Goal: Ask a question

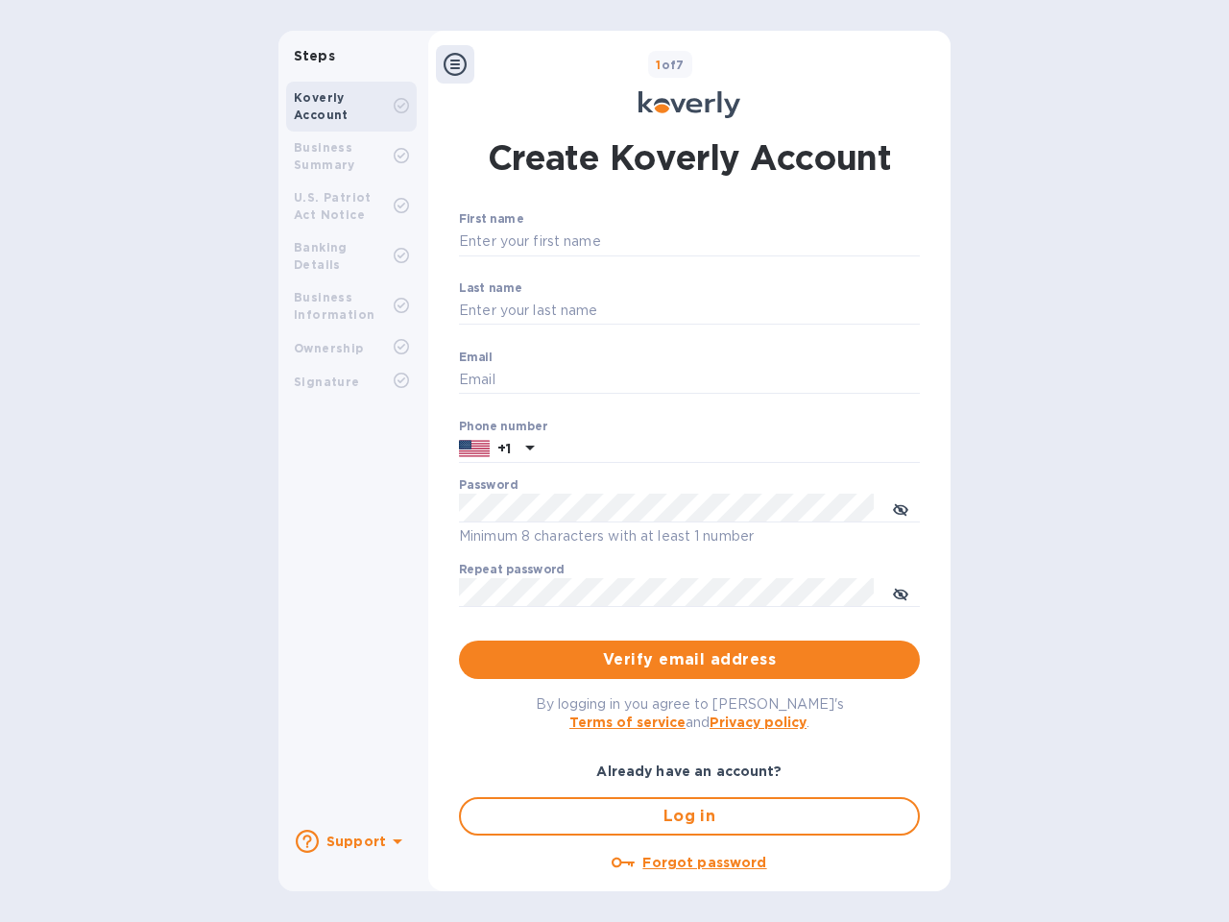
click at [351, 841] on b "Support" at bounding box center [357, 841] width 60 height 15
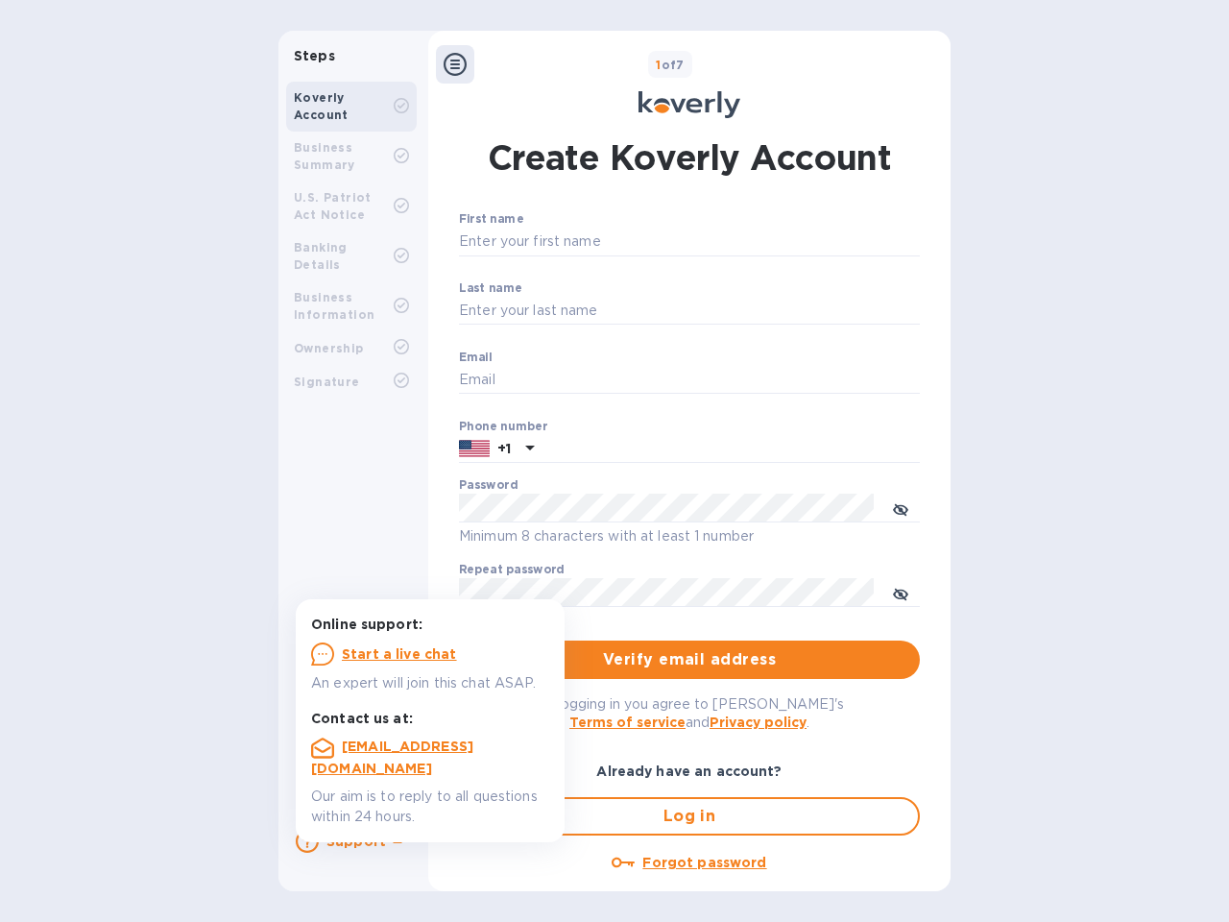
click at [307, 841] on icon at bounding box center [307, 841] width 23 height 23
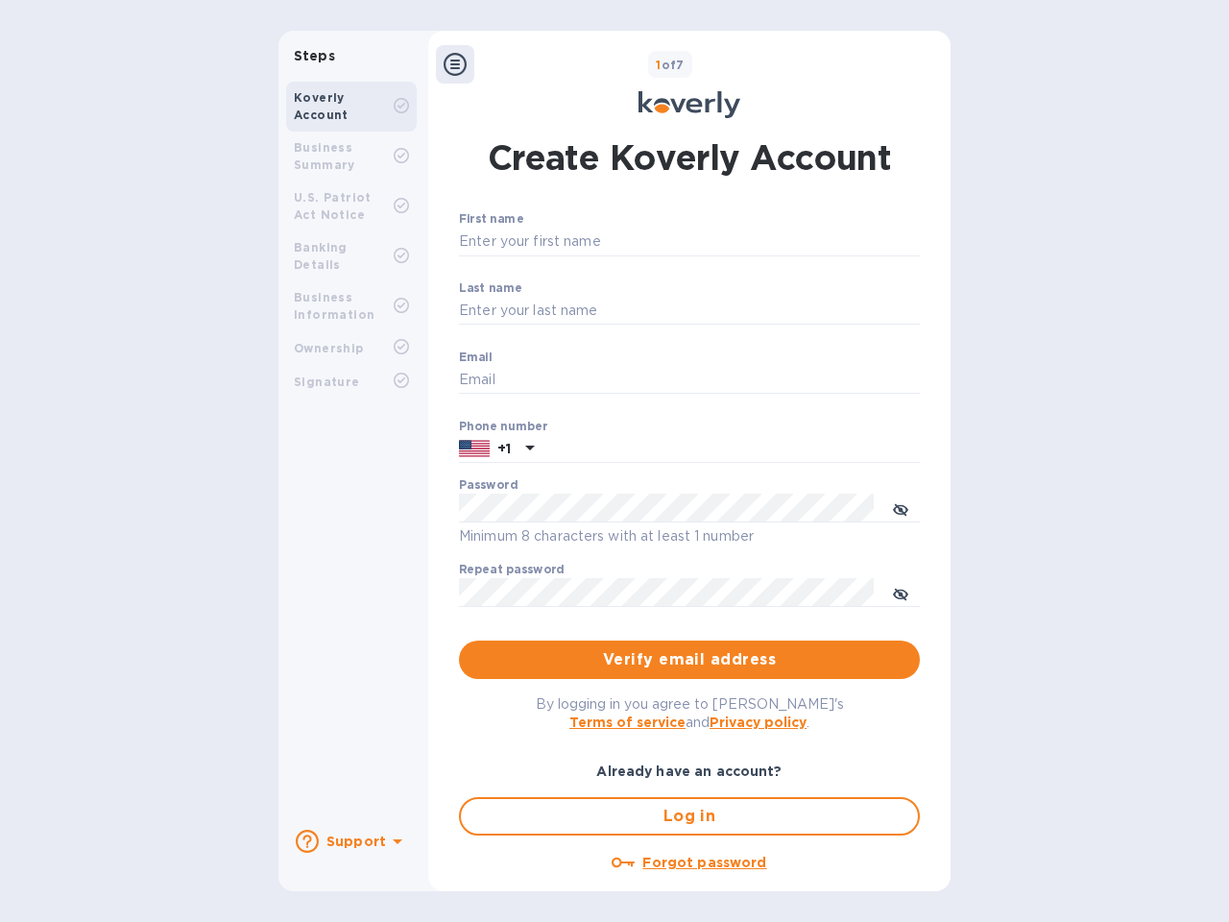
click at [395, 843] on icon at bounding box center [398, 842] width 10 height 5
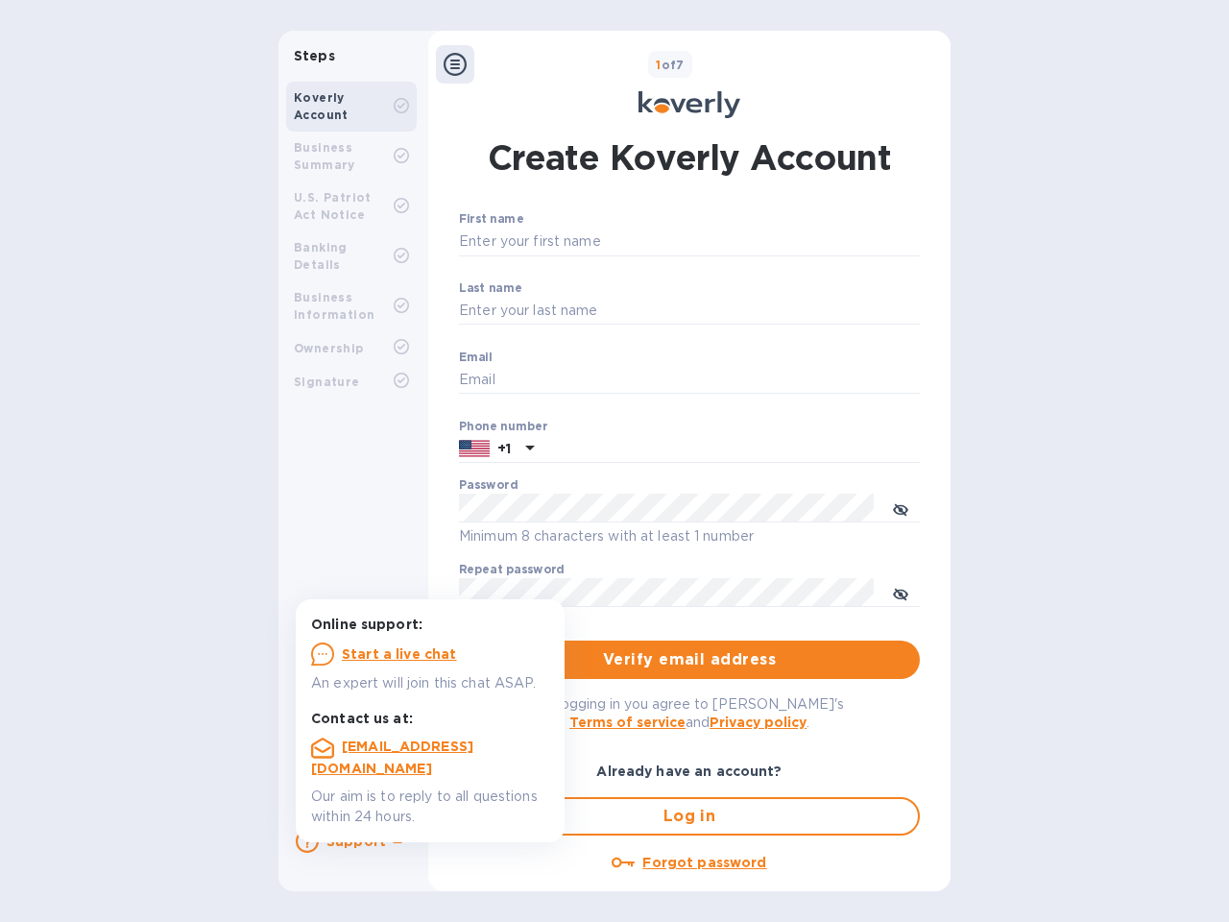
click at [455, 64] on icon at bounding box center [455, 64] width 23 height 23
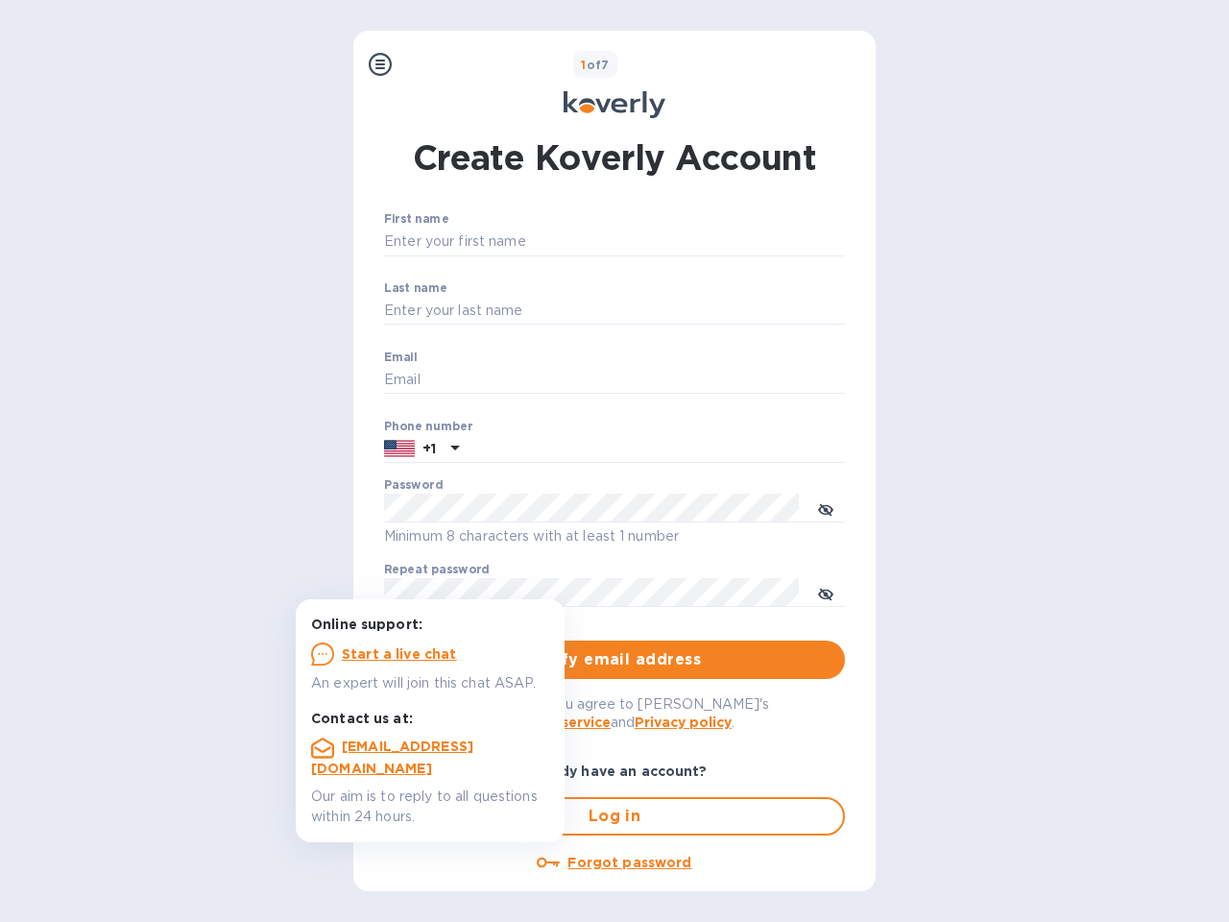
click at [686, 242] on input "First name" at bounding box center [614, 242] width 461 height 29
click at [686, 311] on input "Last name" at bounding box center [614, 311] width 461 height 29
click at [686, 380] on input "Email" at bounding box center [614, 380] width 461 height 29
click at [686, 450] on input "text" at bounding box center [656, 449] width 378 height 29
click at [497, 450] on input "text" at bounding box center [656, 449] width 378 height 29
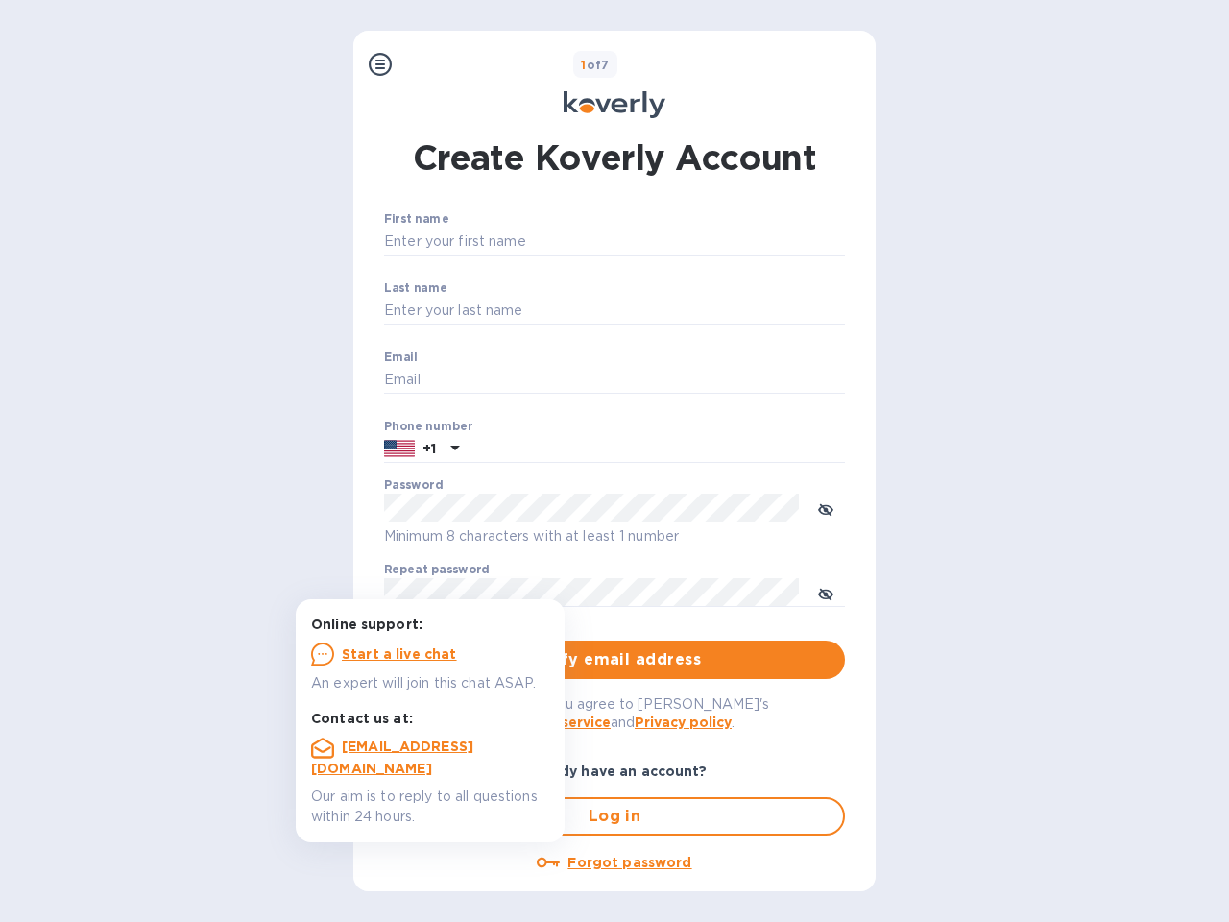
click at [527, 450] on input "text" at bounding box center [656, 449] width 378 height 29
